Goal: Task Accomplishment & Management: Manage account settings

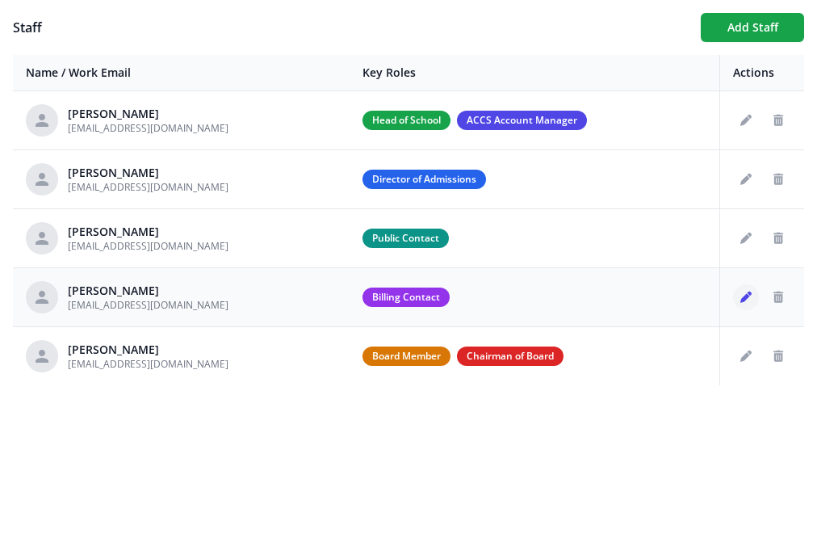
click at [739, 290] on button "Edit staff" at bounding box center [746, 297] width 26 height 26
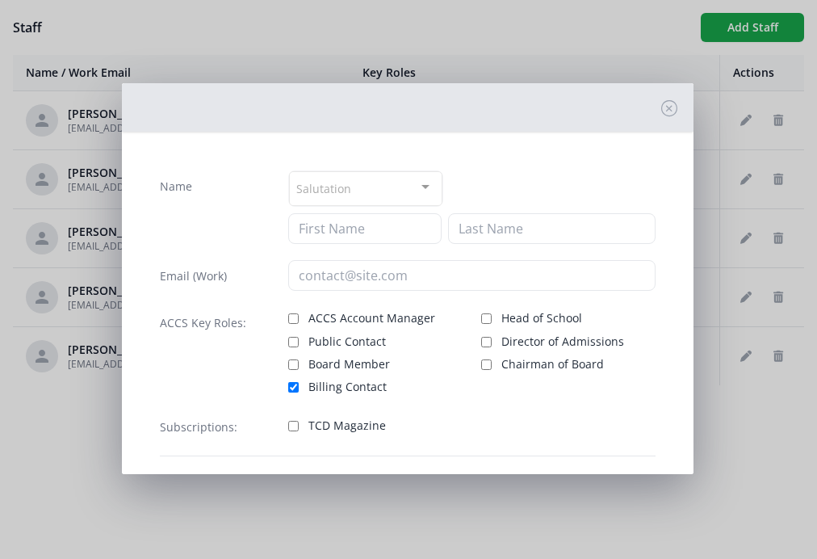
type input "[PERSON_NAME]"
type input "[EMAIL_ADDRESS][DOMAIN_NAME]"
checkbox input "true"
click at [288, 317] on input "ACCS Account Manager" at bounding box center [293, 318] width 10 height 10
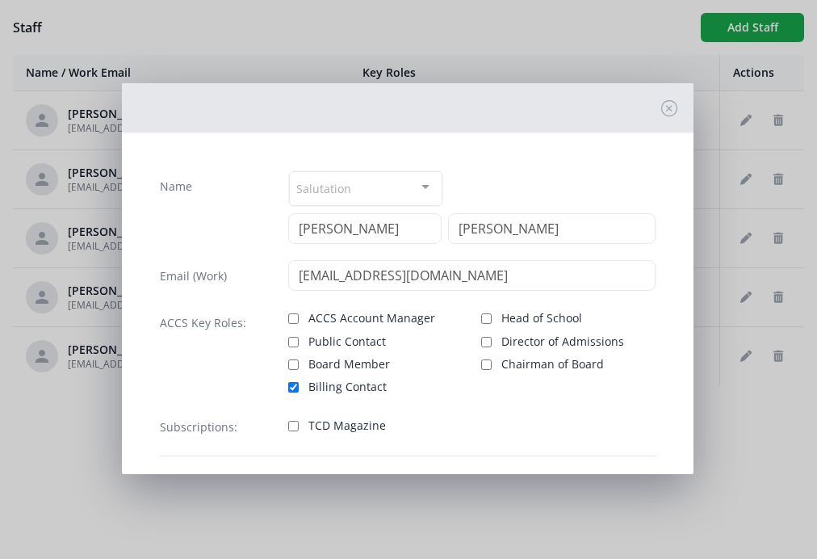
checkbox input "true"
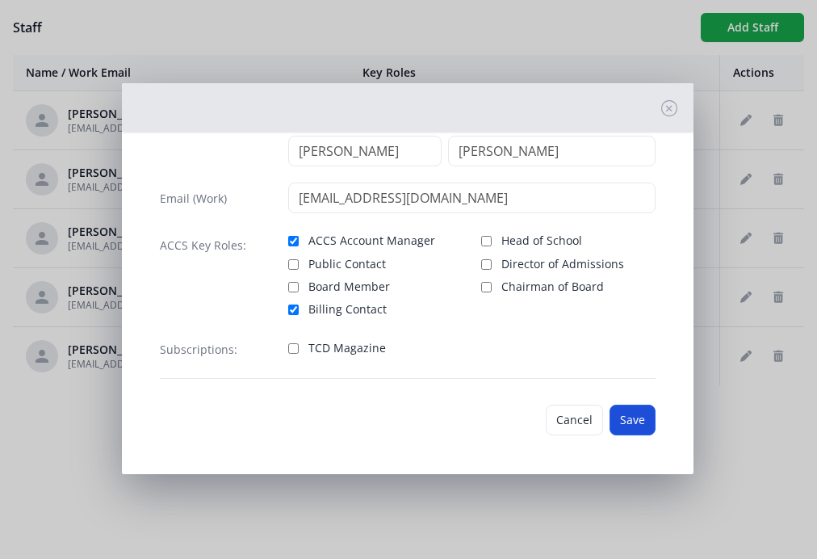
click at [641, 412] on button "Save" at bounding box center [633, 419] width 46 height 31
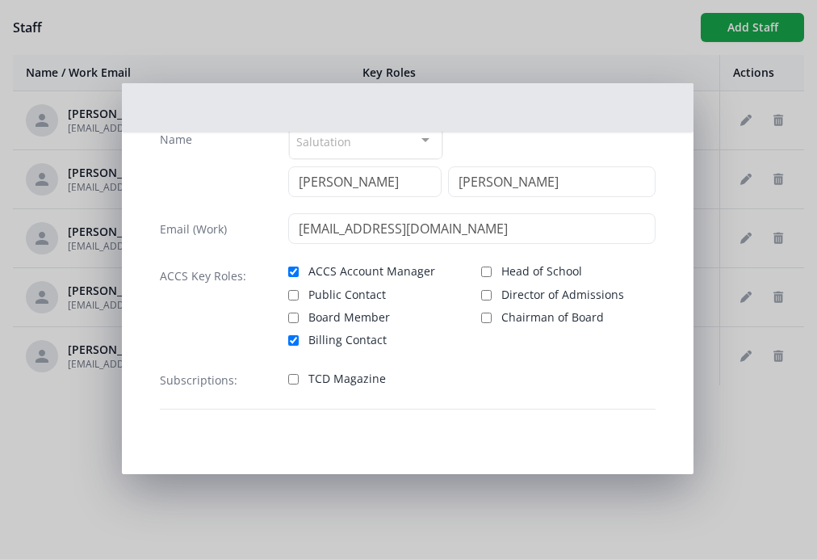
click at [744, 414] on div "Name Salutation Mr. Mrs. Ms. Dr. Rev. Fr. Esq. No elements found. Consider chan…" at bounding box center [408, 279] width 817 height 559
